Goal: Ask a question: Seek information or help from site administrators or community

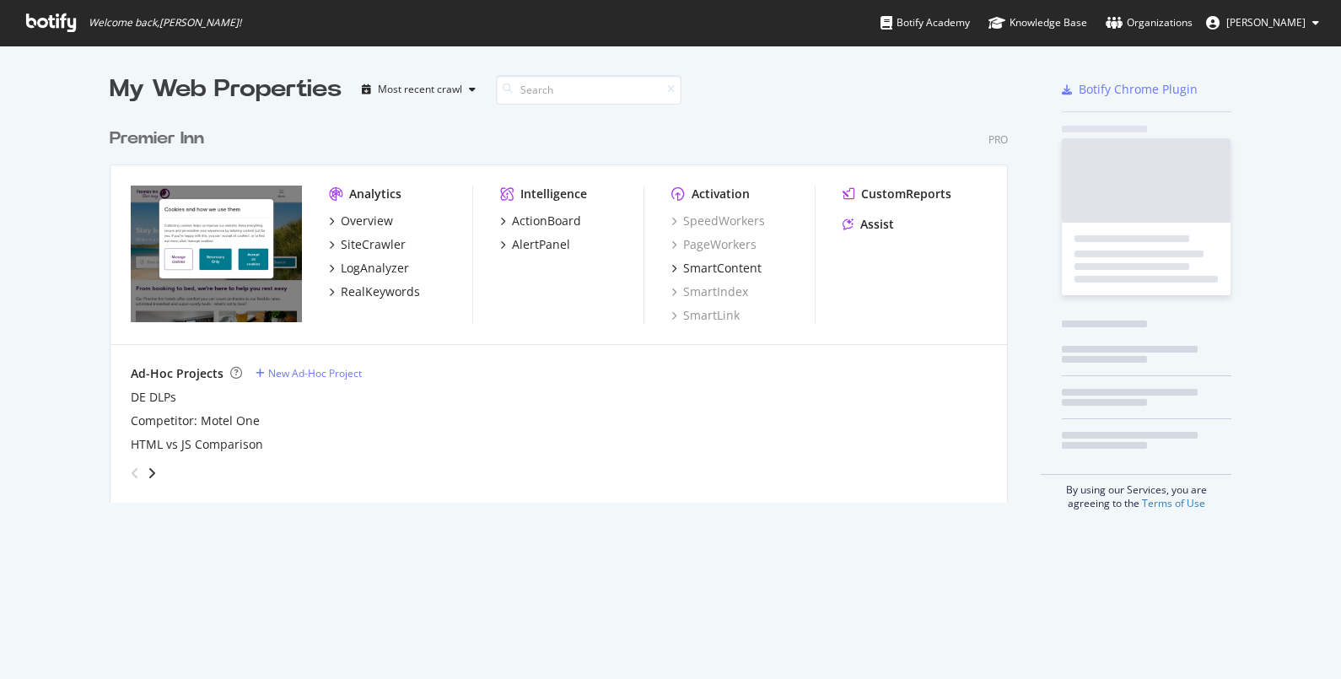
scroll to position [662, 1308]
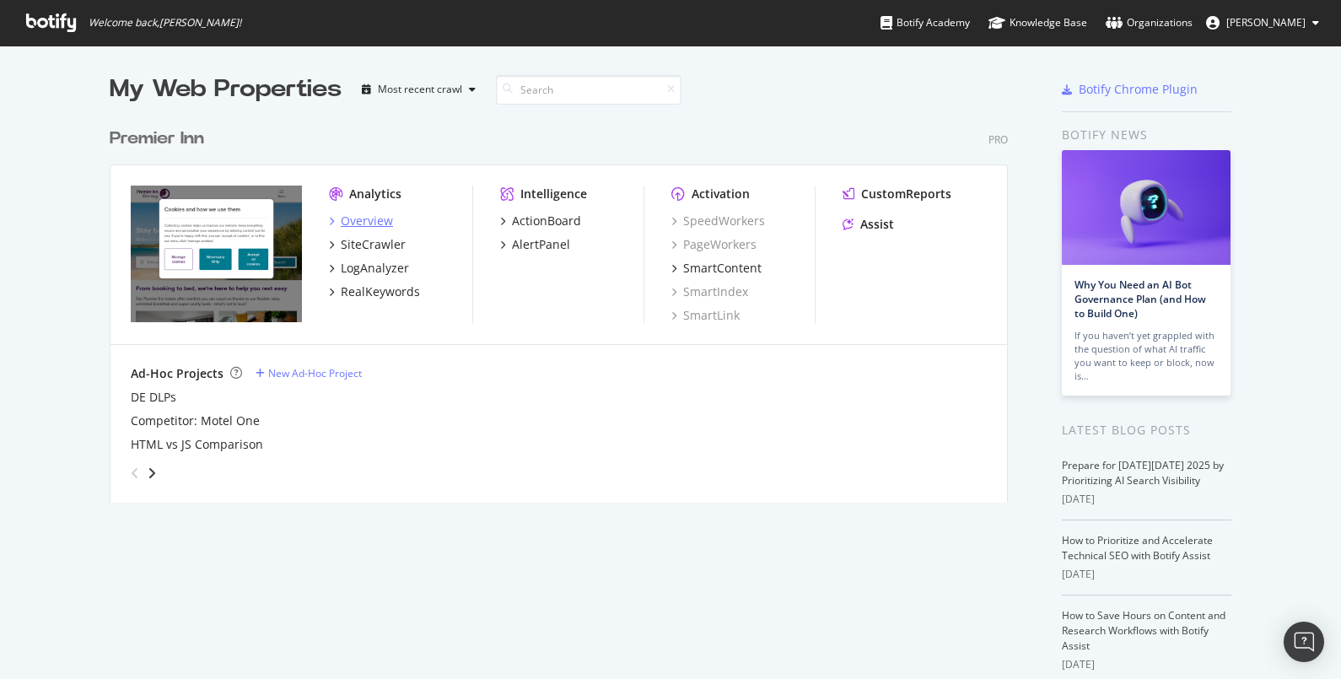
click at [369, 224] on div "Overview" at bounding box center [367, 221] width 52 height 17
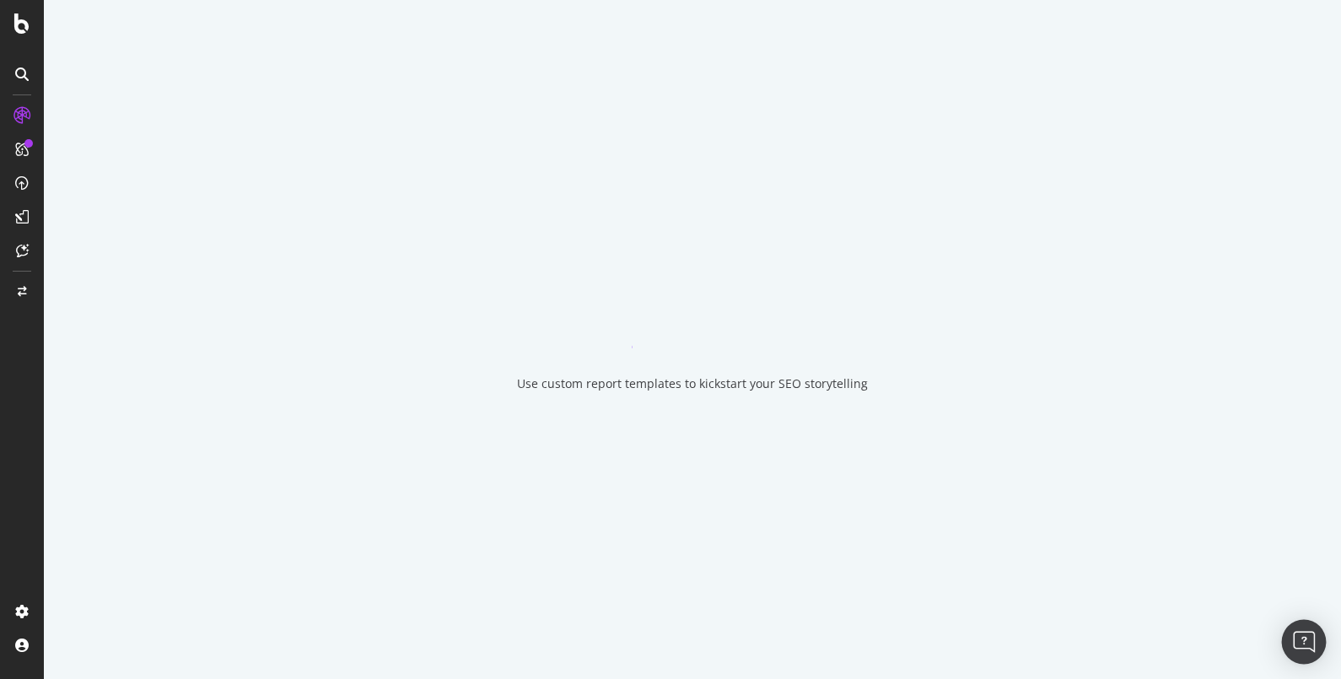
click at [1294, 637] on div "Open Intercom Messenger" at bounding box center [1304, 642] width 45 height 45
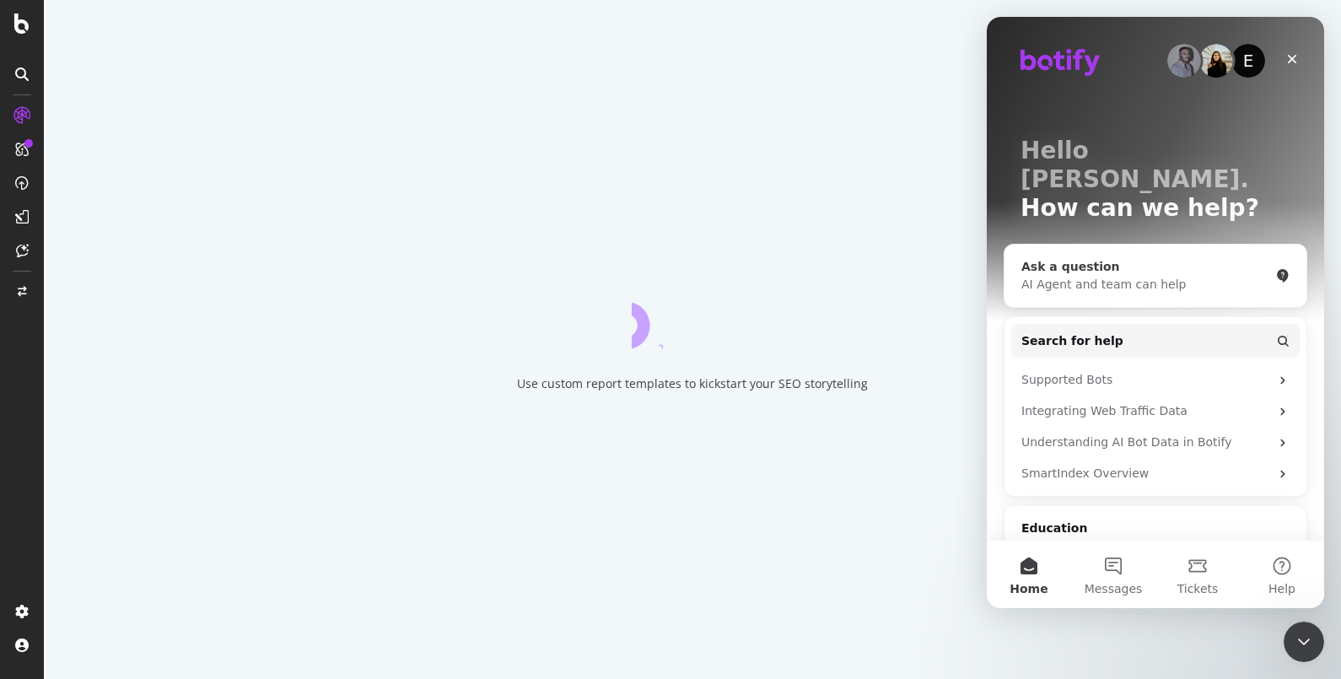
click at [1114, 258] on div "Ask a question" at bounding box center [1146, 267] width 248 height 18
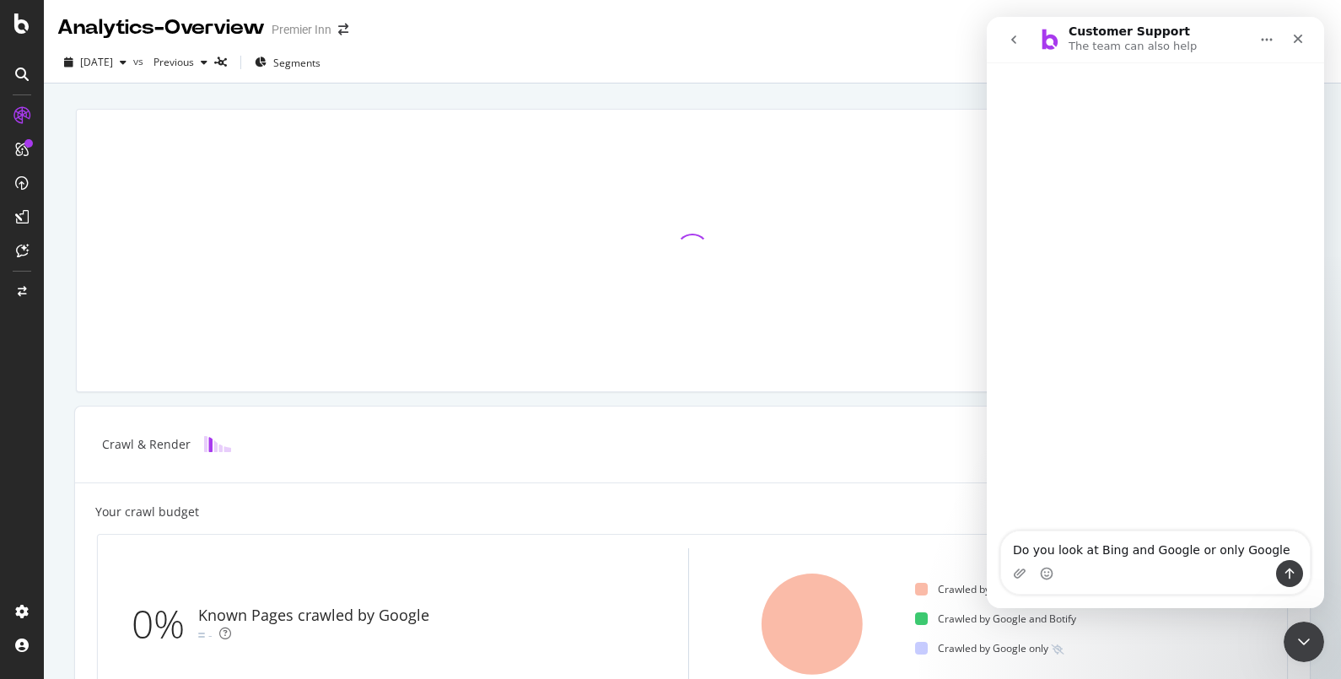
type textarea "Do you look at Bing and Google or only Google?"
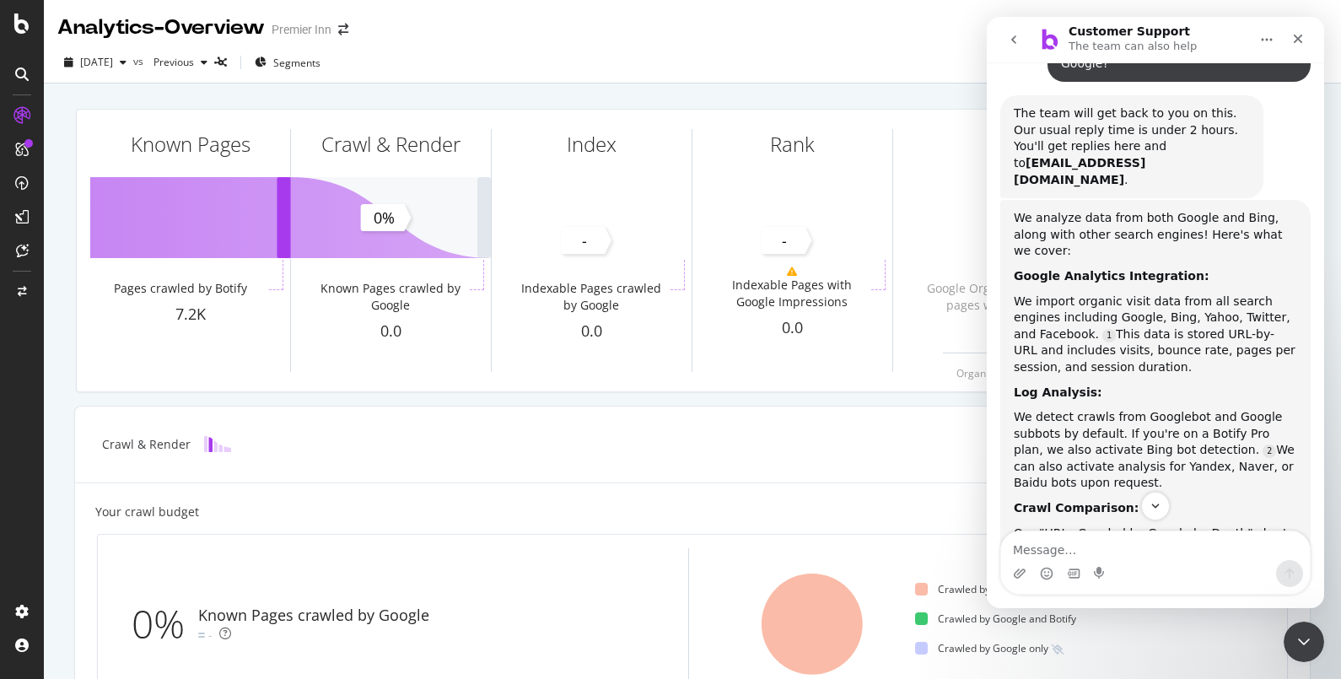
scroll to position [120, 0]
drag, startPoint x: 1013, startPoint y: 197, endPoint x: 1118, endPoint y: 332, distance: 170.8
click at [1118, 332] on div "We analyze data from both Google and Bing, along with other search engines! Her…" at bounding box center [1155, 461] width 283 height 505
copy div "We analyze data from both Google and Bing, along with other search engines! Her…"
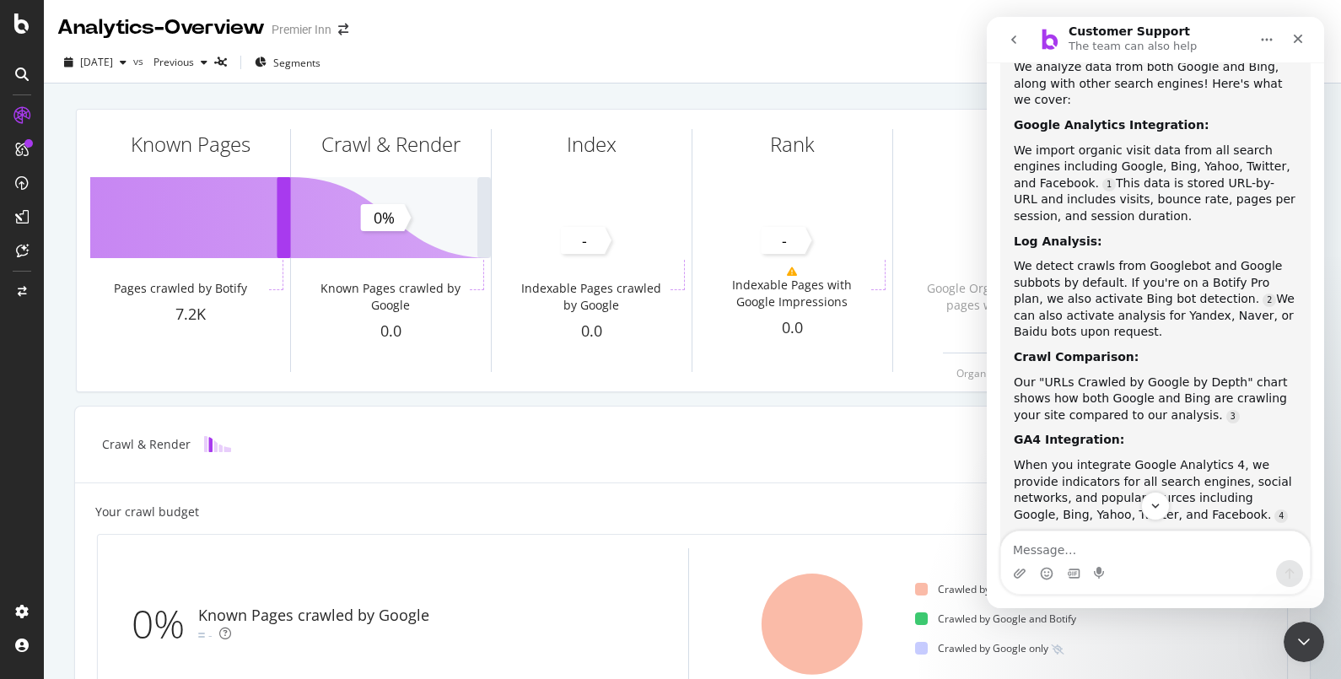
scroll to position [272, 0]
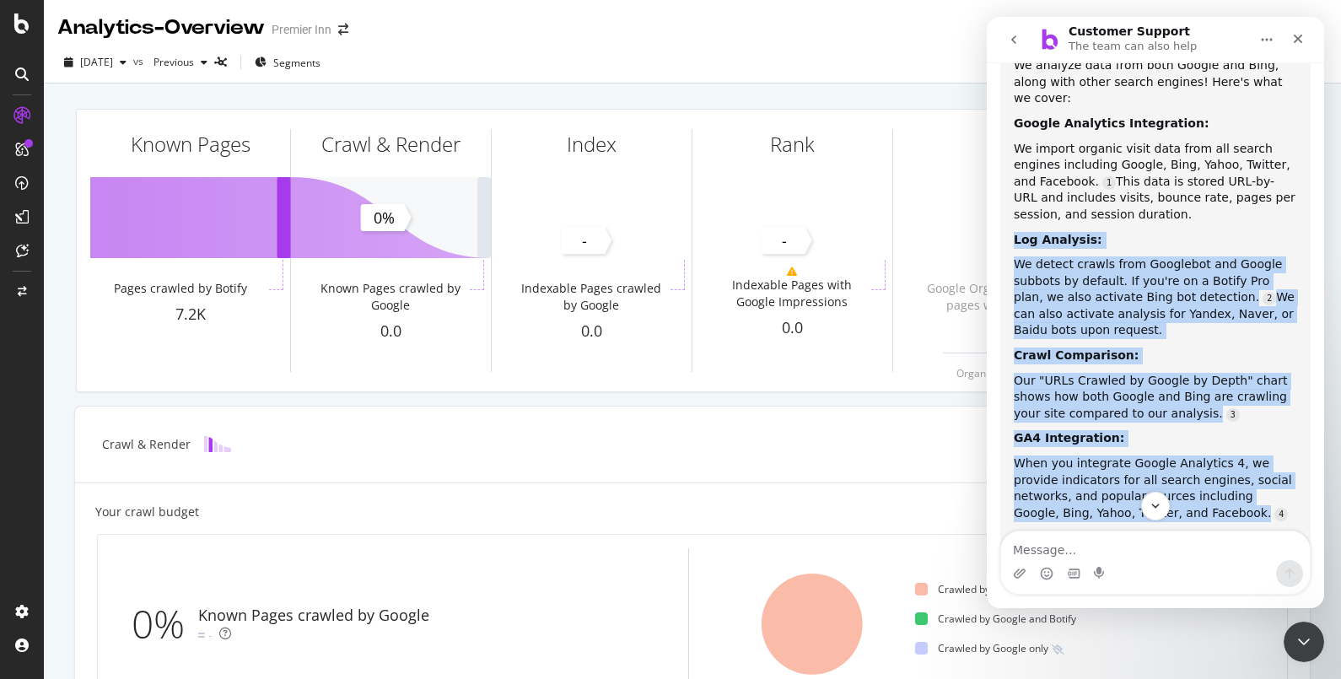
drag, startPoint x: 1016, startPoint y: 211, endPoint x: 1159, endPoint y: 481, distance: 305.7
click at [1159, 481] on div "We analyze data from both Google and Bing, along with other search engines! Her…" at bounding box center [1155, 309] width 283 height 505
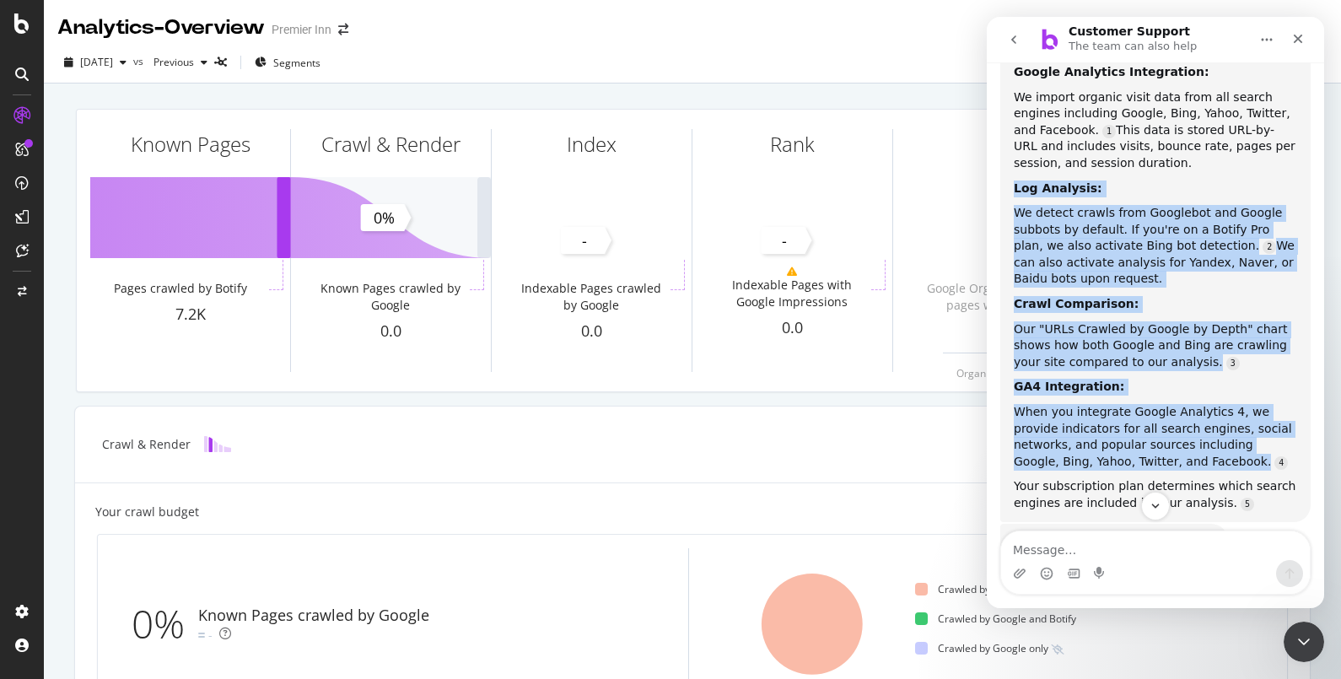
scroll to position [332, 0]
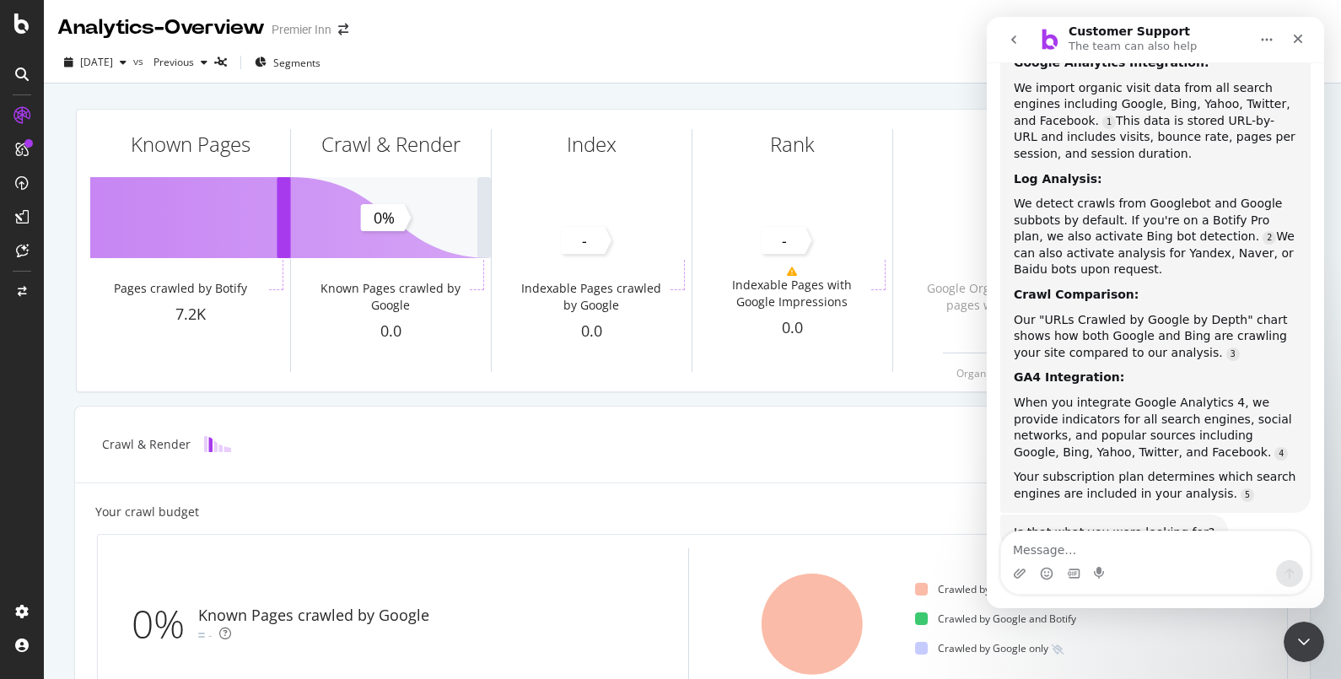
click at [1248, 469] on div "Your subscription plan determines which search engines are included in your ana…" at bounding box center [1155, 485] width 283 height 33
drag, startPoint x: 1248, startPoint y: 459, endPoint x: 1149, endPoint y: 421, distance: 105.7
click at [1149, 421] on div "We analyze data from both Google and Bing, along with other search engines! Her…" at bounding box center [1155, 249] width 283 height 505
drag, startPoint x: 1149, startPoint y: 421, endPoint x: 1074, endPoint y: 390, distance: 81.3
click at [1074, 390] on div "We analyze data from both Google and Bing, along with other search engines! Her…" at bounding box center [1155, 249] width 283 height 505
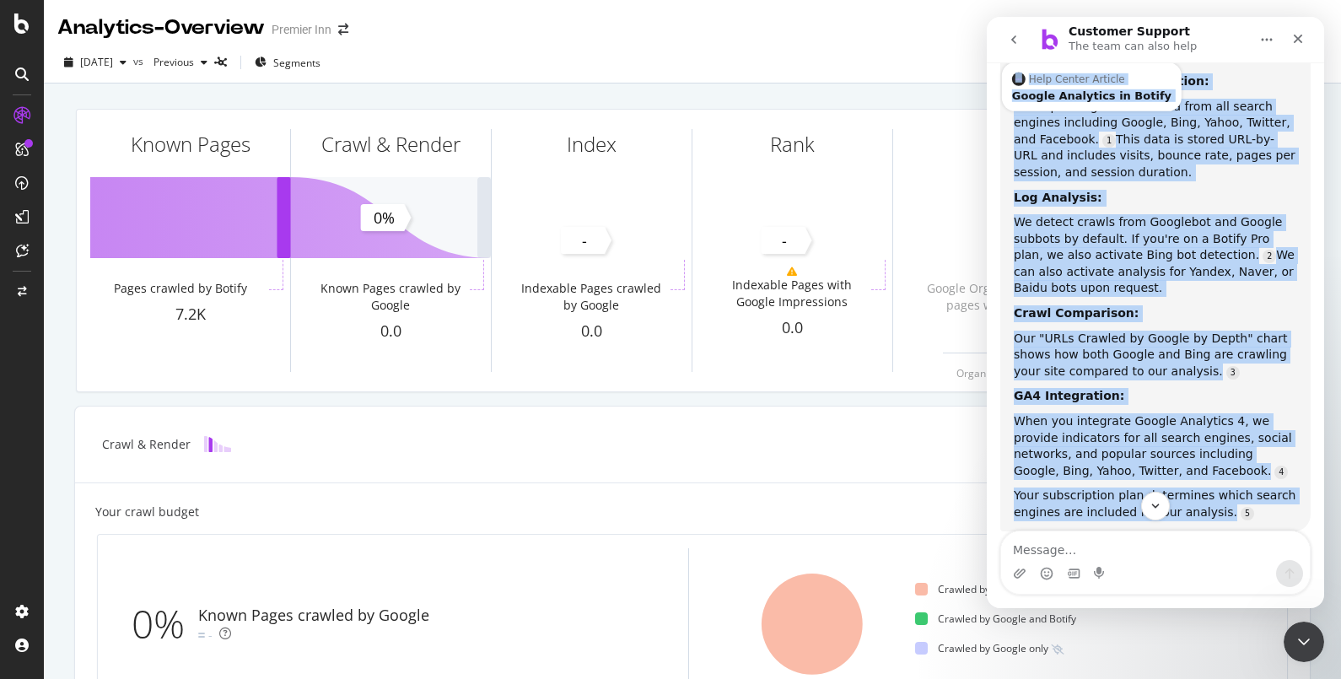
scroll to position [372, 0]
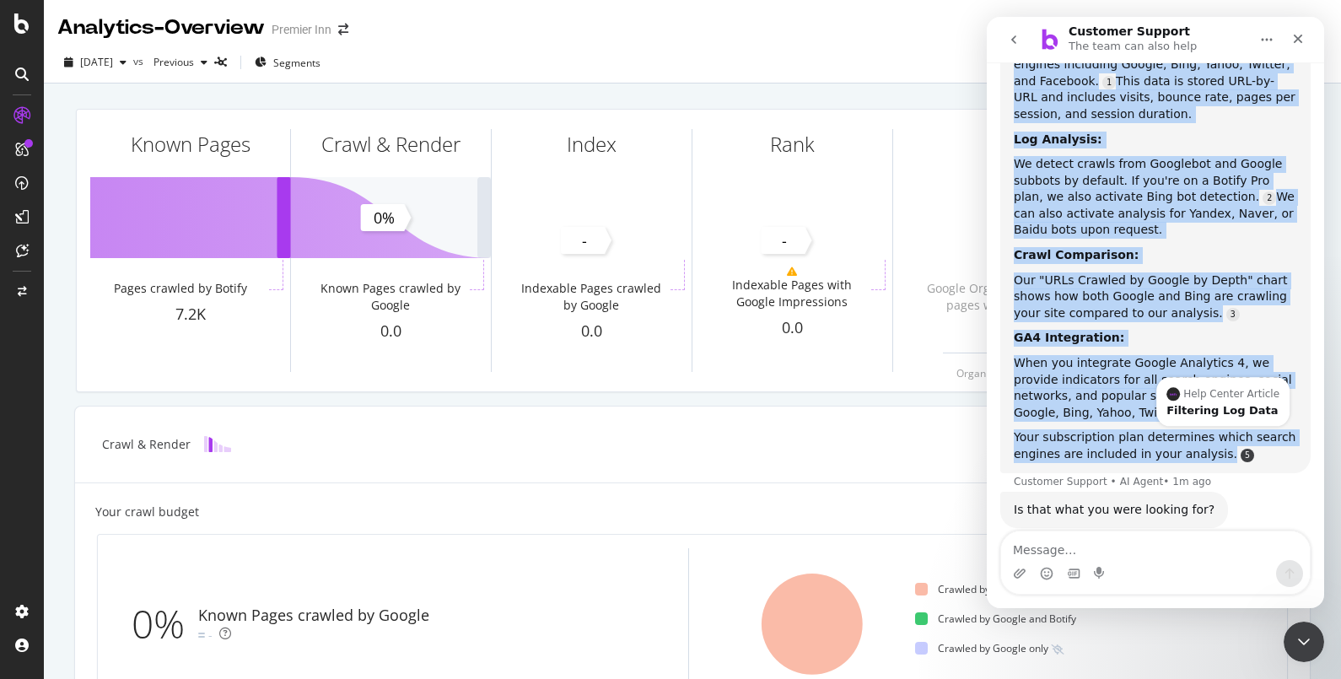
drag, startPoint x: 1010, startPoint y: 269, endPoint x: 1203, endPoint y: 423, distance: 246.8
click at [1203, 423] on div "We analyze data from both Google and Bing, along with other search engines! Her…" at bounding box center [1155, 210] width 310 height 526
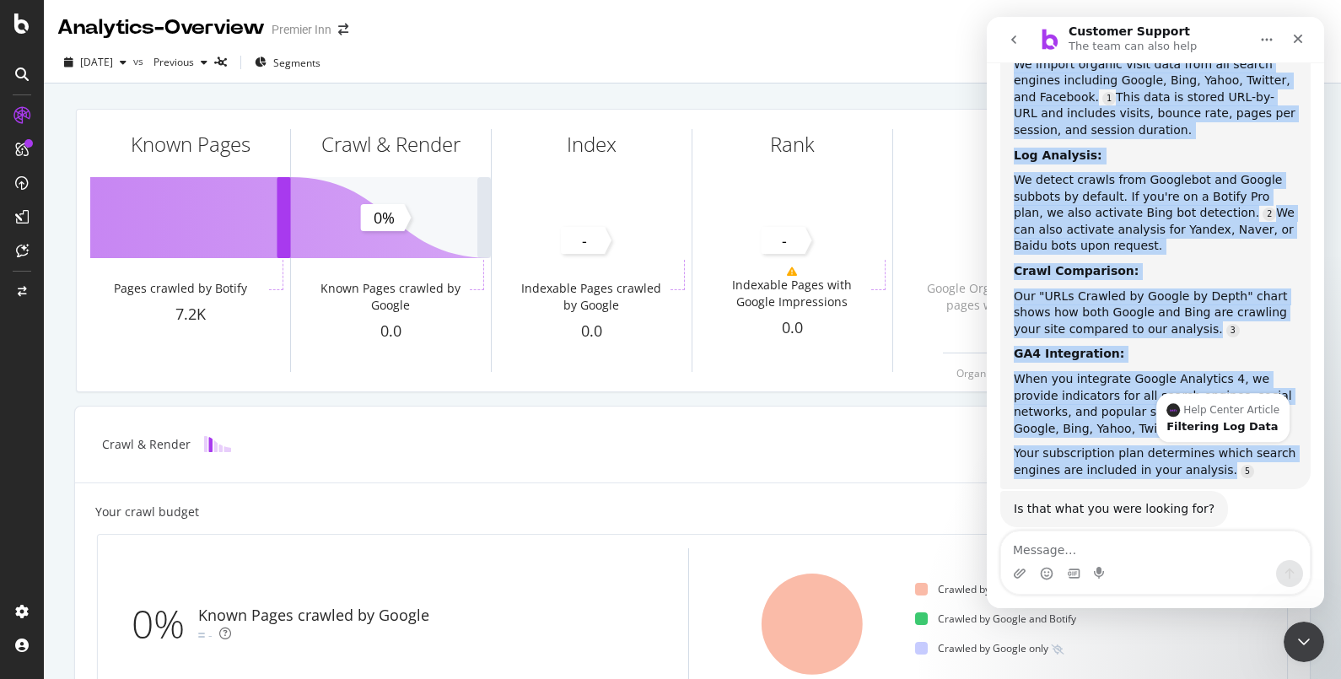
scroll to position [355, 0]
copy div "We analyze data from both Google and Bing, along with other search engines! Her…"
click at [1267, 347] on div "GA4 Integration:" at bounding box center [1155, 355] width 283 height 17
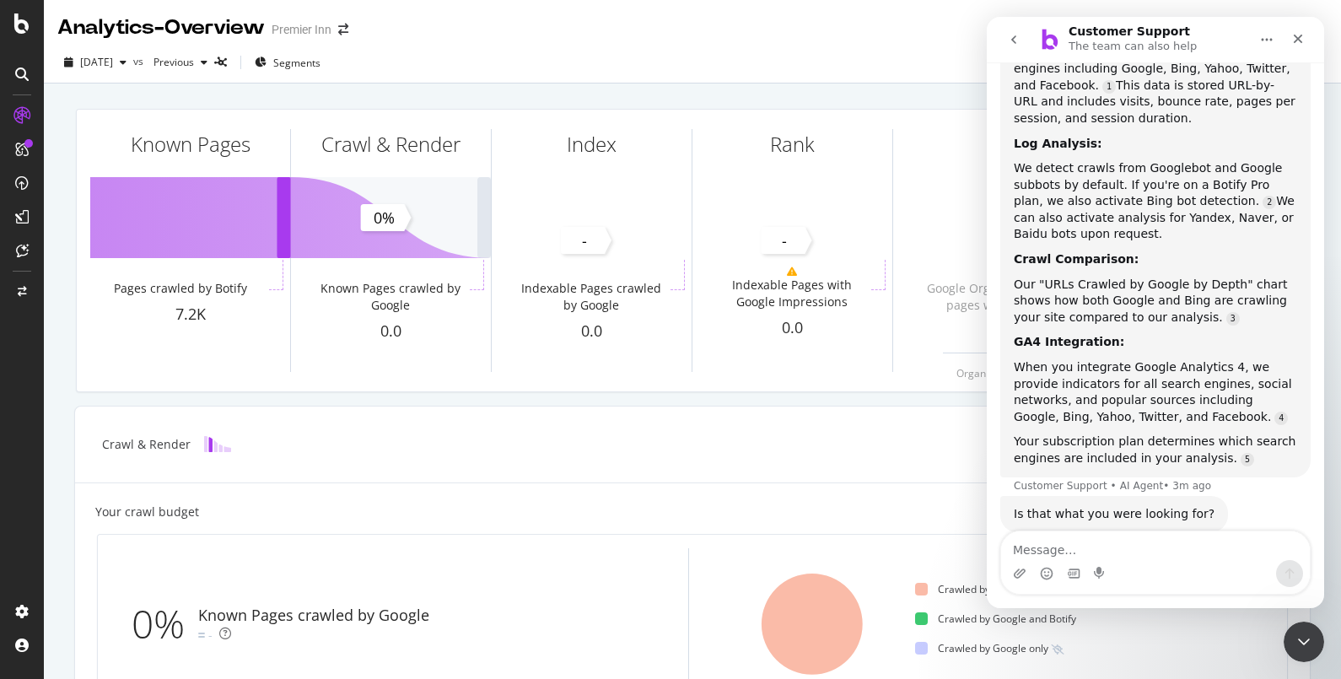
scroll to position [372, 0]
